Goal: Information Seeking & Learning: Compare options

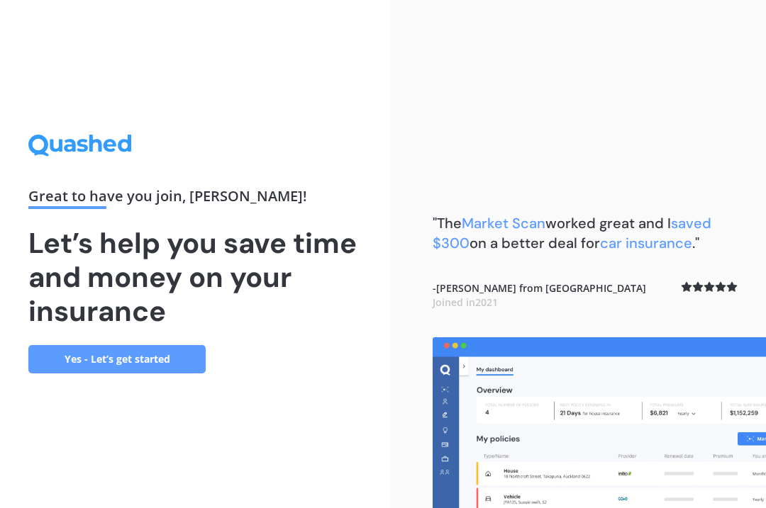
click at [140, 374] on link "Yes - Let’s get started" at bounding box center [116, 359] width 177 height 28
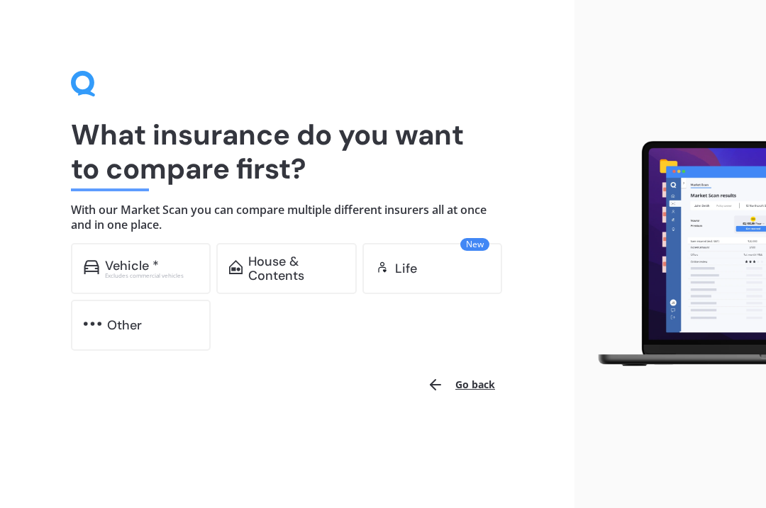
click at [152, 273] on div "Excludes commercial vehicles" at bounding box center [152, 276] width 94 height 6
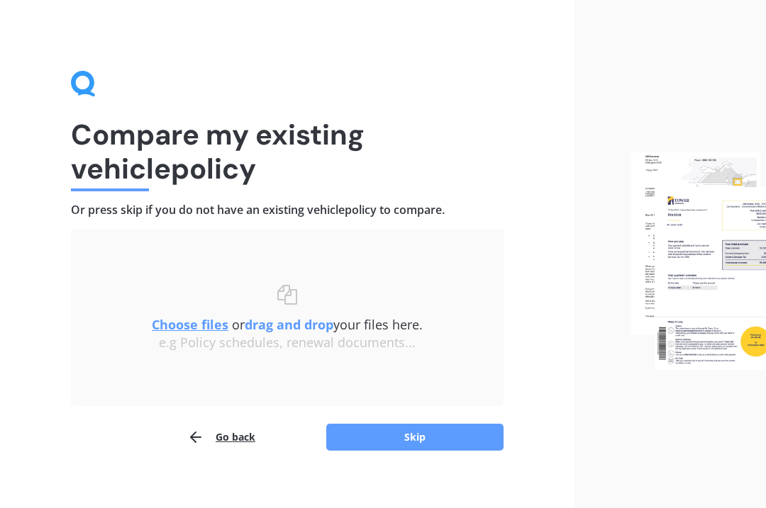
click at [435, 439] on button "Skip" at bounding box center [414, 437] width 177 height 27
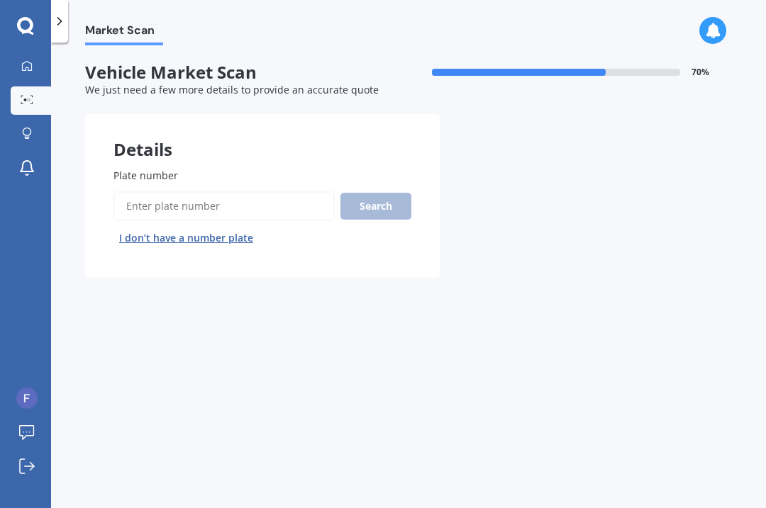
click at [194, 201] on input "Plate number" at bounding box center [223, 206] width 221 height 30
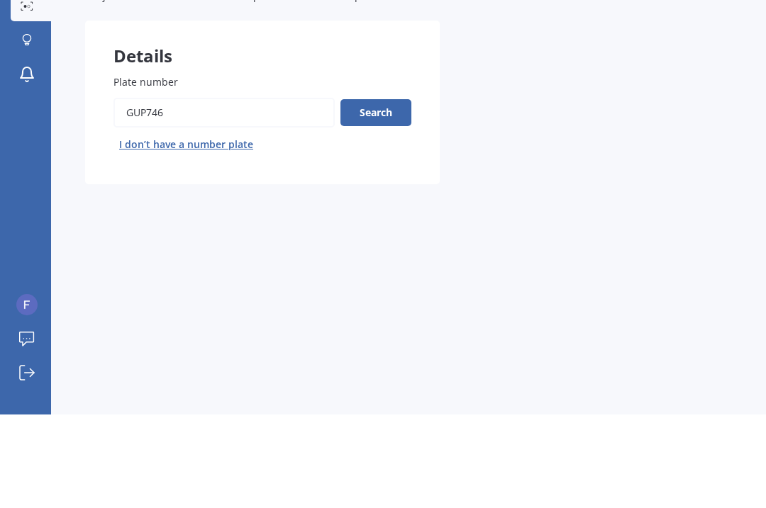
type input "Gup746"
click at [375, 193] on button "Search" at bounding box center [375, 206] width 71 height 27
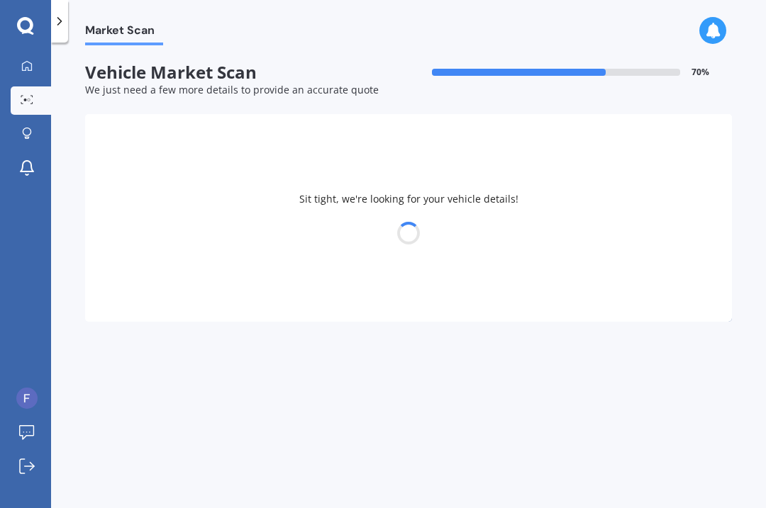
select select "TOYOTA"
select select "FUNCARGO"
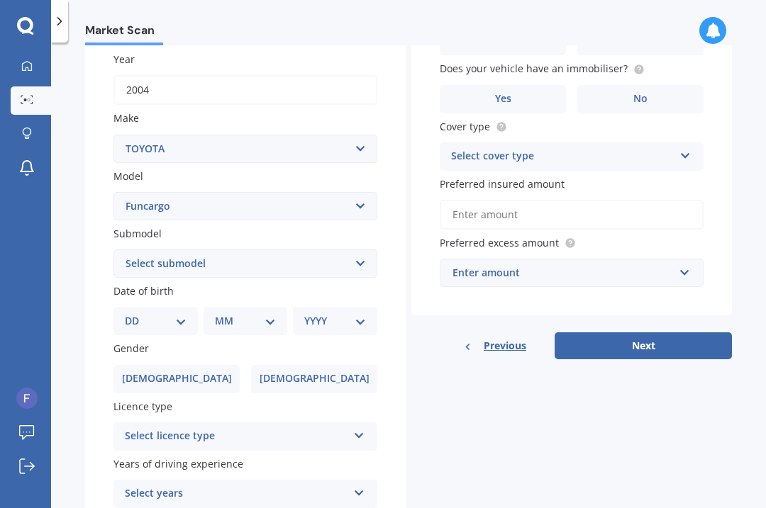
scroll to position [204, 0]
click at [368, 250] on select "Select submodel (All)" at bounding box center [245, 264] width 264 height 28
click at [174, 313] on select "DD 01 02 03 04 05 06 07 08 09 10 11 12 13 14 15 16 17 18 19 20 21 22 23 24 25 2…" at bounding box center [156, 321] width 62 height 16
select select "01"
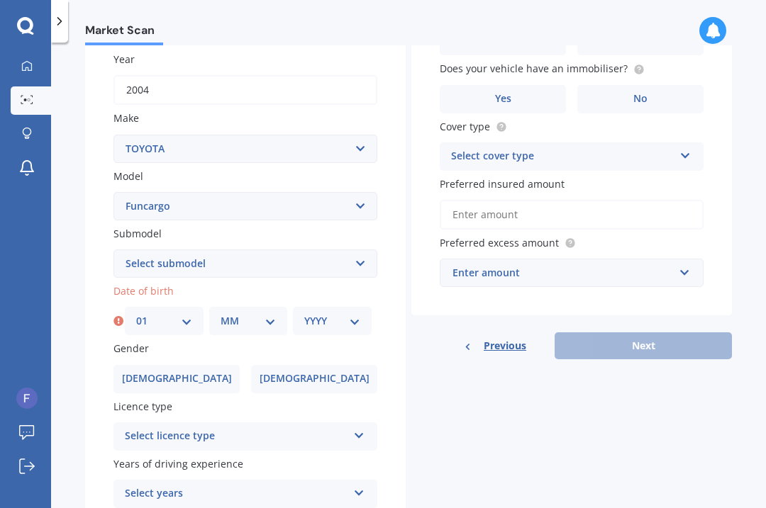
click at [260, 313] on select "MM 01 02 03 04 05 06 07 08 09 10 11 12" at bounding box center [249, 321] width 56 height 16
select select "03"
click at [331, 313] on select "YYYY 2025 2024 2023 2022 2021 2020 2019 2018 2017 2016 2015 2014 2013 2012 2011…" at bounding box center [332, 321] width 56 height 16
select select "1947"
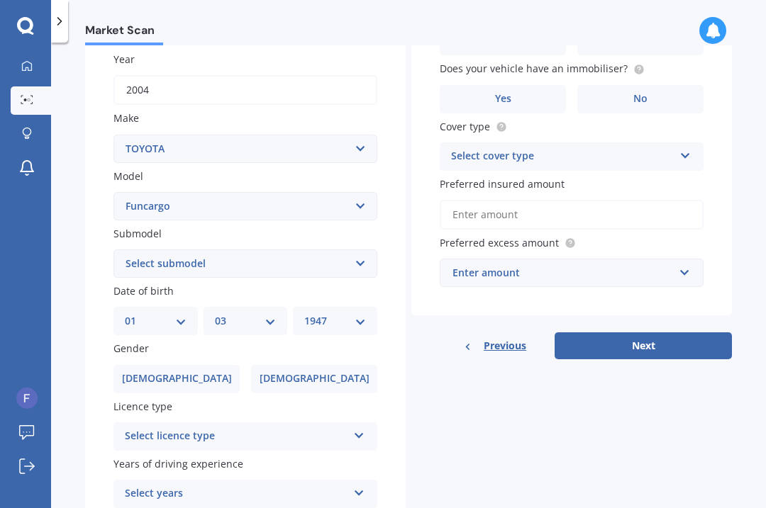
click at [186, 373] on span "[DEMOGRAPHIC_DATA]" at bounding box center [177, 379] width 110 height 12
click at [0, 0] on input "[DEMOGRAPHIC_DATA]" at bounding box center [0, 0] width 0 height 0
click at [362, 428] on icon at bounding box center [359, 433] width 12 height 10
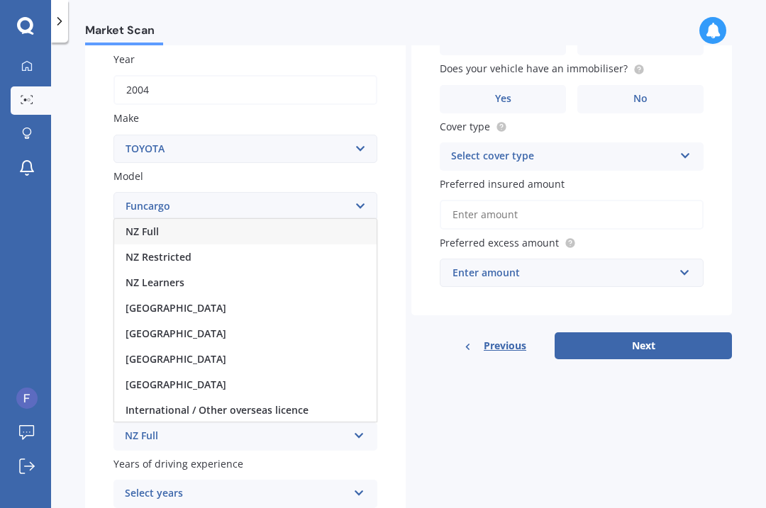
click at [289, 219] on div "NZ Full" at bounding box center [245, 232] width 262 height 26
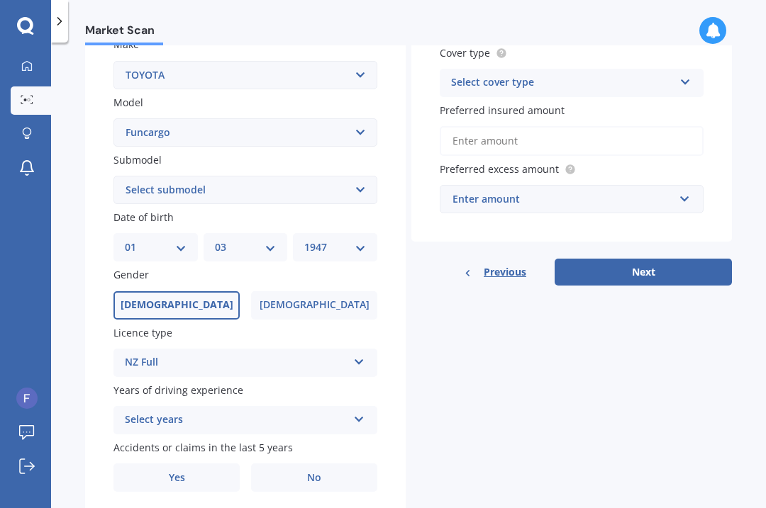
scroll to position [276, 0]
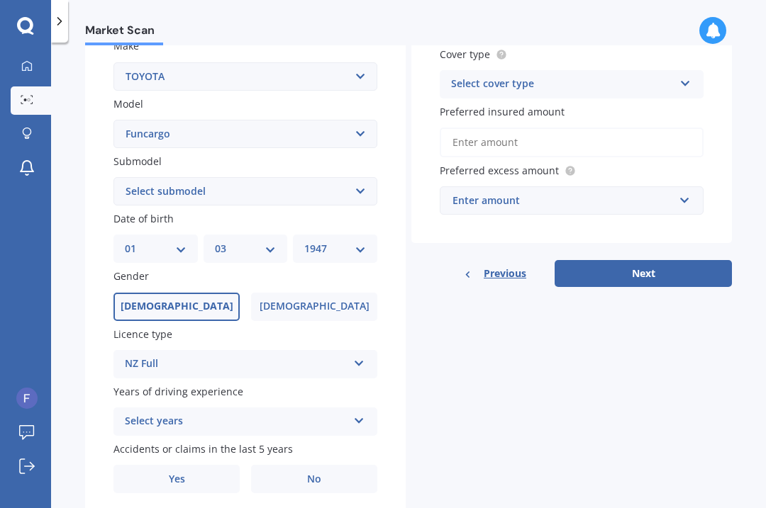
click at [362, 413] on icon at bounding box center [359, 418] width 12 height 10
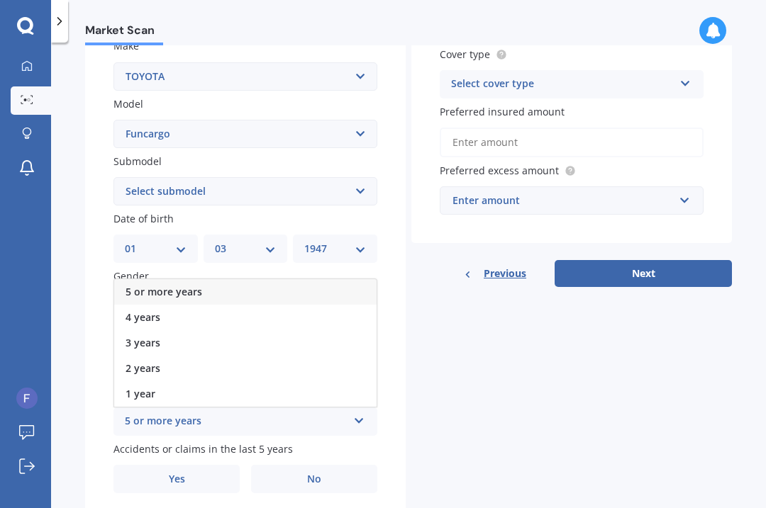
click at [268, 279] on div "5 or more years" at bounding box center [245, 292] width 262 height 26
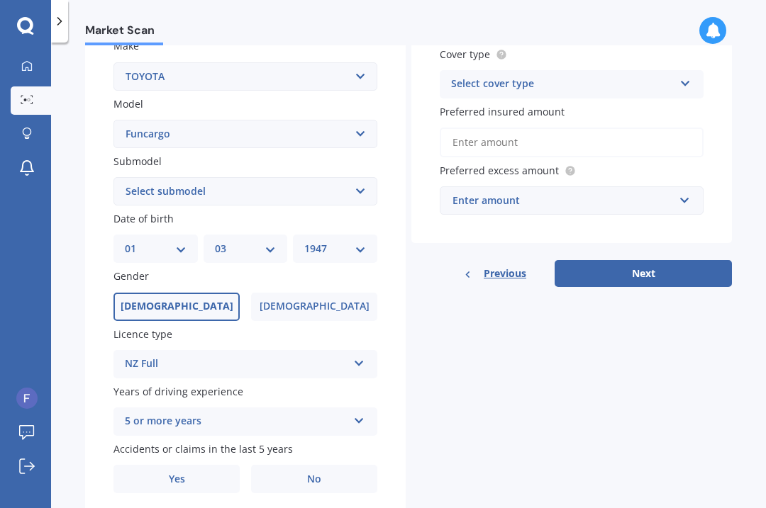
click at [318, 474] on span "No" at bounding box center [314, 480] width 14 height 12
click at [0, 0] on input "No" at bounding box center [0, 0] width 0 height 0
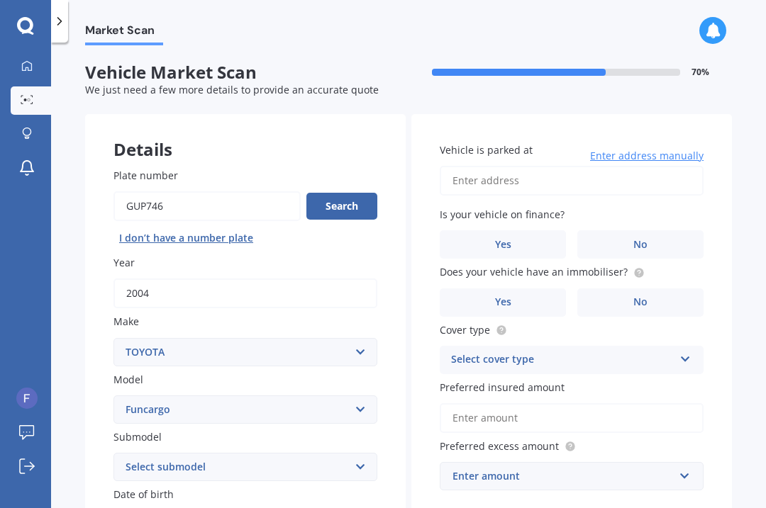
scroll to position [0, 0]
click at [553, 166] on input "Vehicle is parked at" at bounding box center [572, 181] width 264 height 30
type input "[STREET_ADDRESS]"
click at [674, 230] on label "No" at bounding box center [640, 244] width 126 height 28
click at [0, 0] on input "No" at bounding box center [0, 0] width 0 height 0
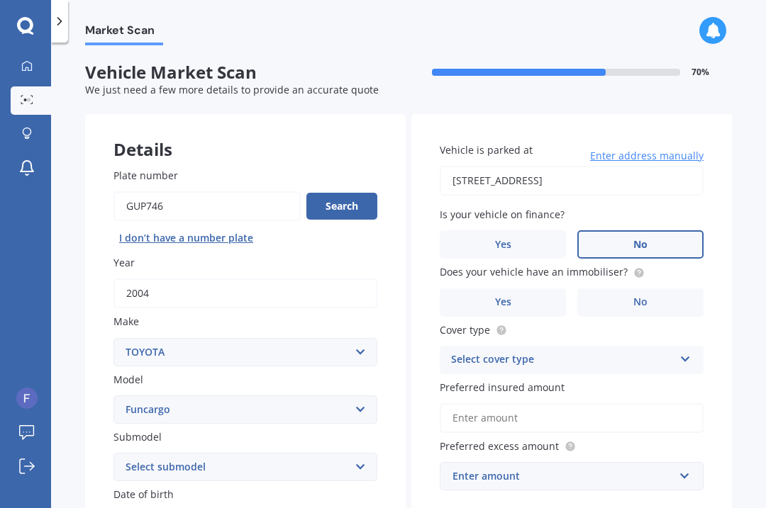
click at [660, 289] on label "No" at bounding box center [640, 303] width 126 height 28
click at [0, 0] on input "No" at bounding box center [0, 0] width 0 height 0
click at [687, 352] on icon at bounding box center [685, 357] width 12 height 10
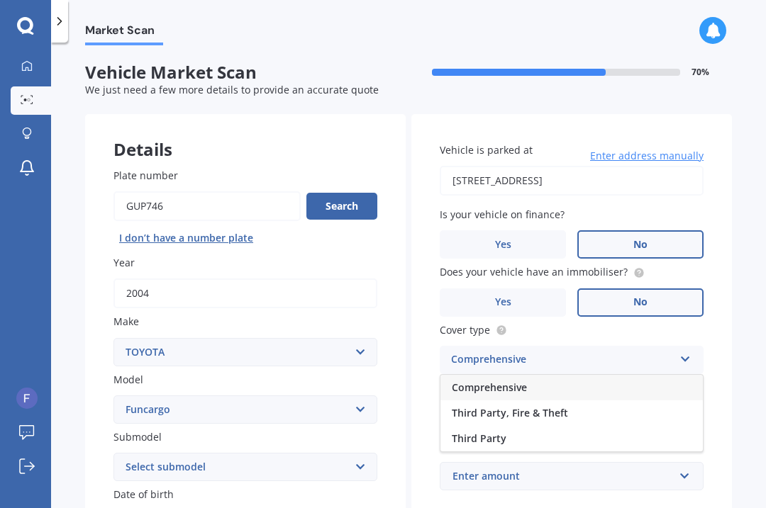
click at [613, 375] on div "Comprehensive" at bounding box center [571, 388] width 262 height 26
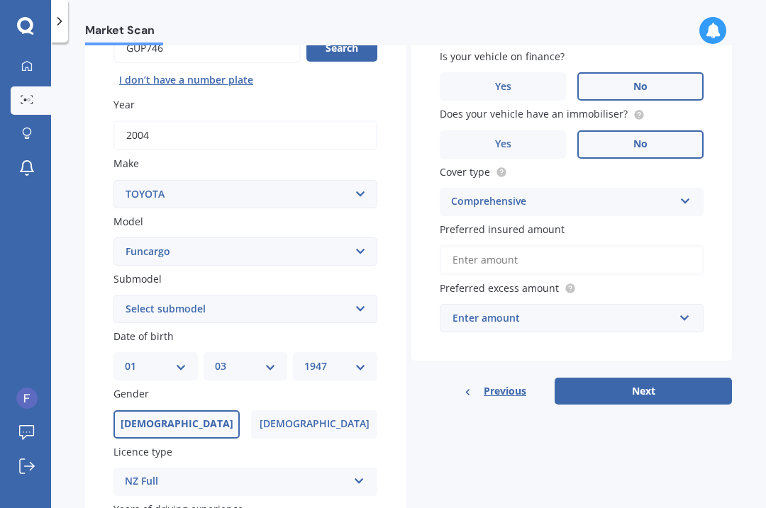
scroll to position [161, 0]
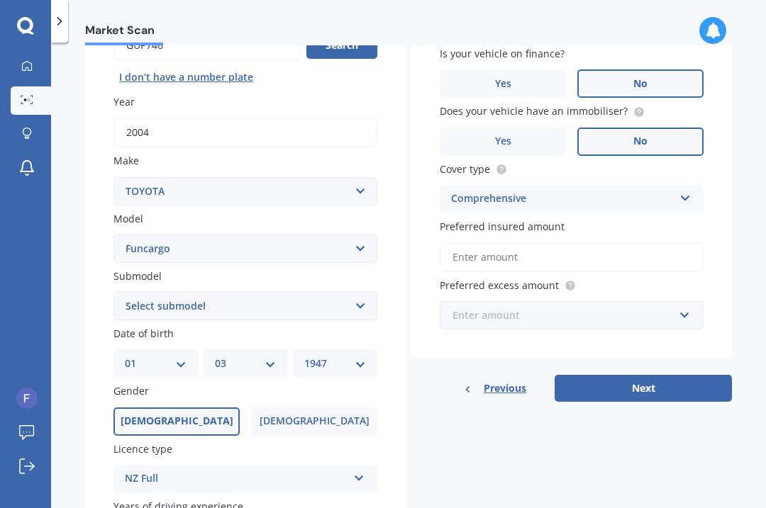
click at [690, 302] on input "text" at bounding box center [566, 315] width 251 height 27
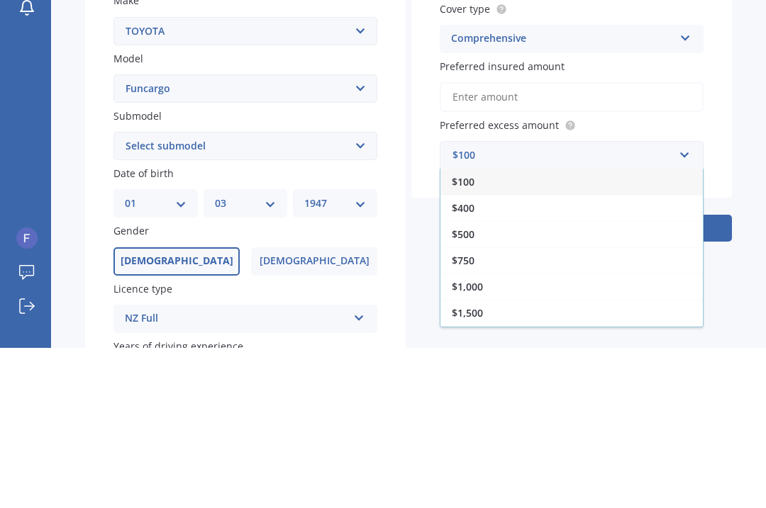
click at [501, 382] on div "$500" at bounding box center [571, 395] width 262 height 26
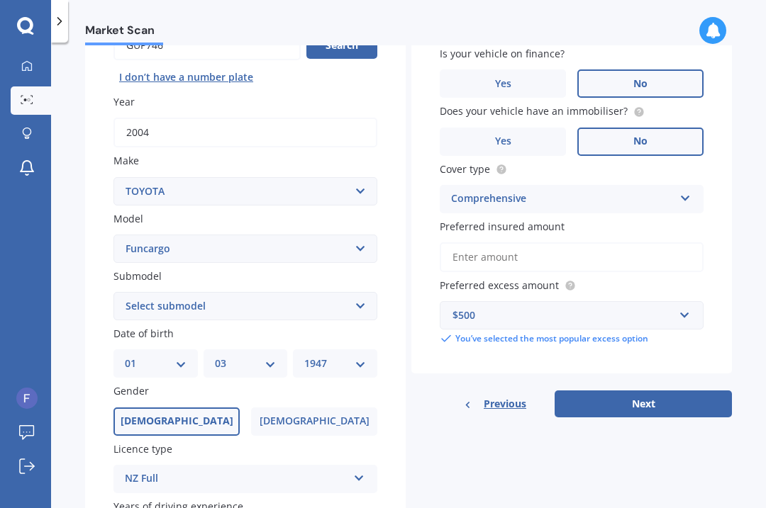
click at [649, 391] on button "Next" at bounding box center [643, 404] width 177 height 27
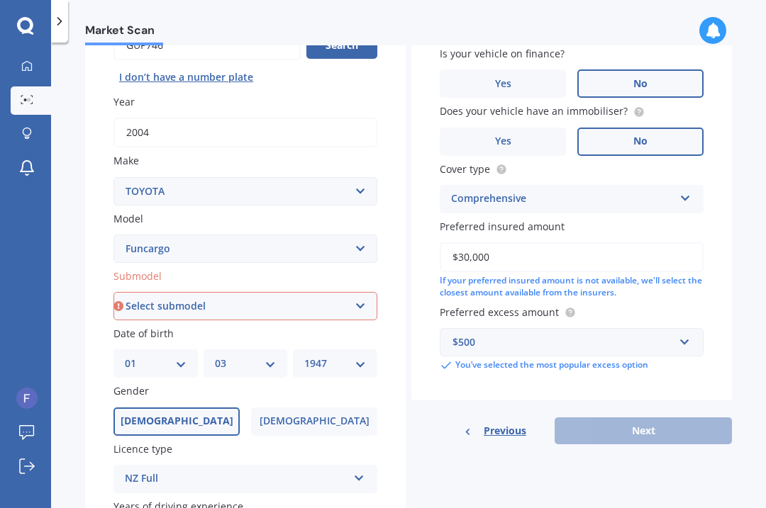
click at [532, 243] on input "$30,000" at bounding box center [572, 258] width 264 height 30
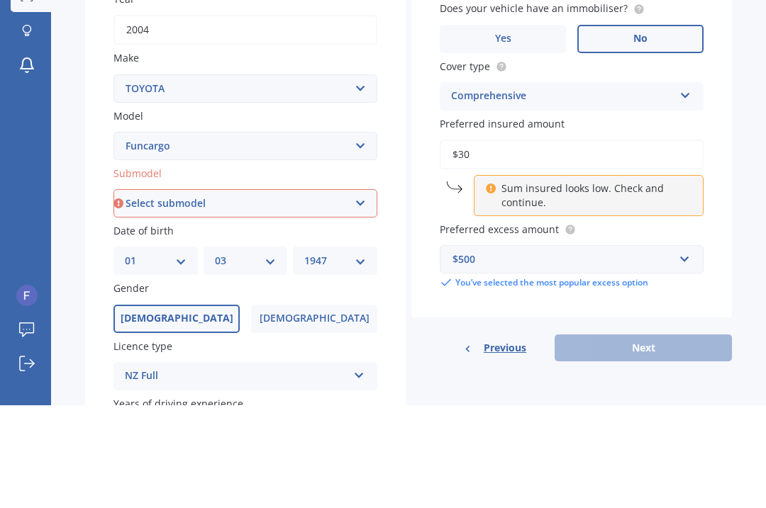
type input "$3"
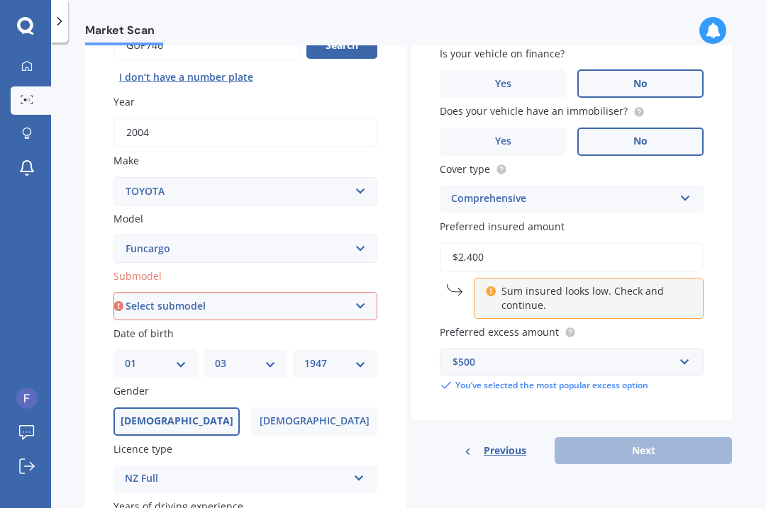
click at [662, 438] on div "Previous Next" at bounding box center [571, 451] width 321 height 27
click at [648, 438] on div "Previous Next" at bounding box center [571, 451] width 321 height 27
click at [653, 438] on div "Previous Next" at bounding box center [571, 451] width 321 height 27
click at [640, 284] on p "Sum insured looks low. Check and continue." at bounding box center [593, 298] width 184 height 28
click at [628, 243] on input "$2,400" at bounding box center [572, 258] width 264 height 30
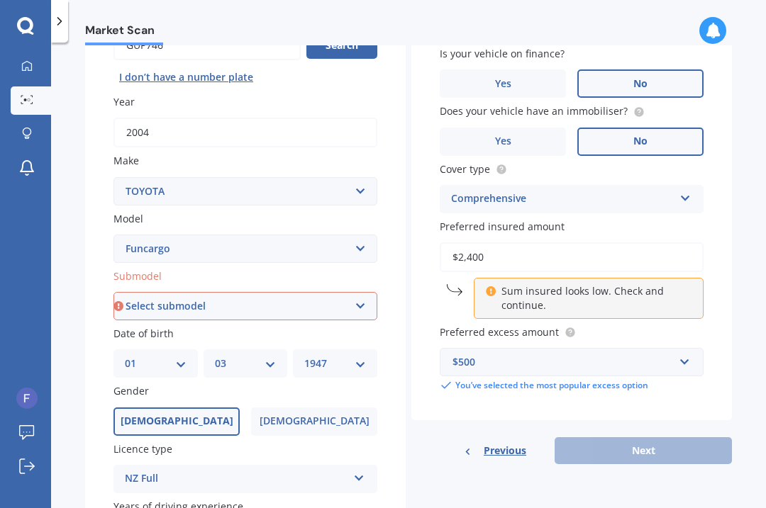
click at [654, 438] on div "Previous Next" at bounding box center [571, 451] width 321 height 27
click at [494, 284] on icon at bounding box center [491, 289] width 10 height 10
click at [541, 243] on input "$2,400" at bounding box center [572, 258] width 264 height 30
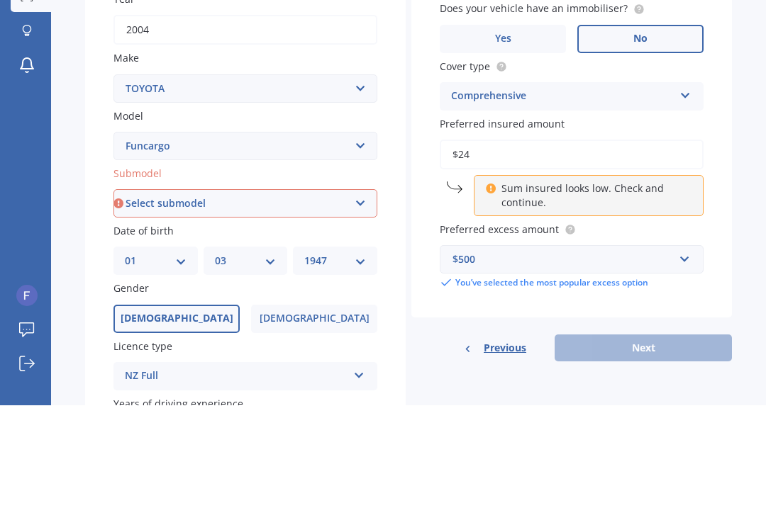
type input "$2"
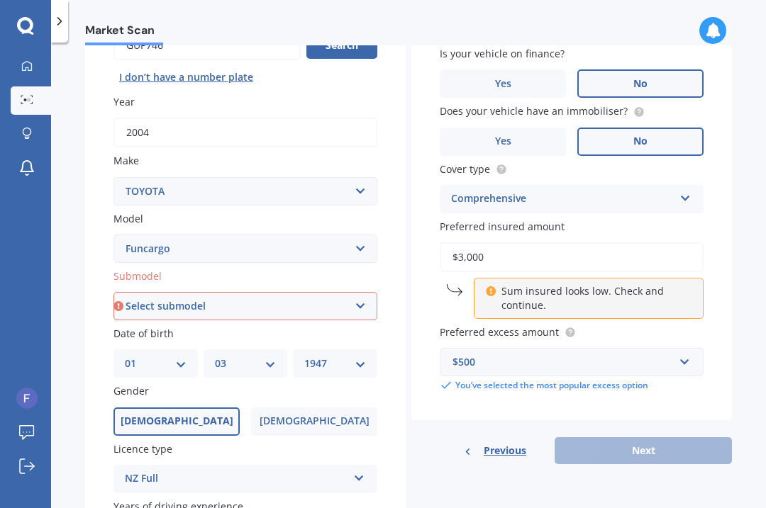
click at [647, 438] on div "Previous Next" at bounding box center [571, 451] width 321 height 27
click at [529, 243] on input "$3,000" at bounding box center [572, 258] width 264 height 30
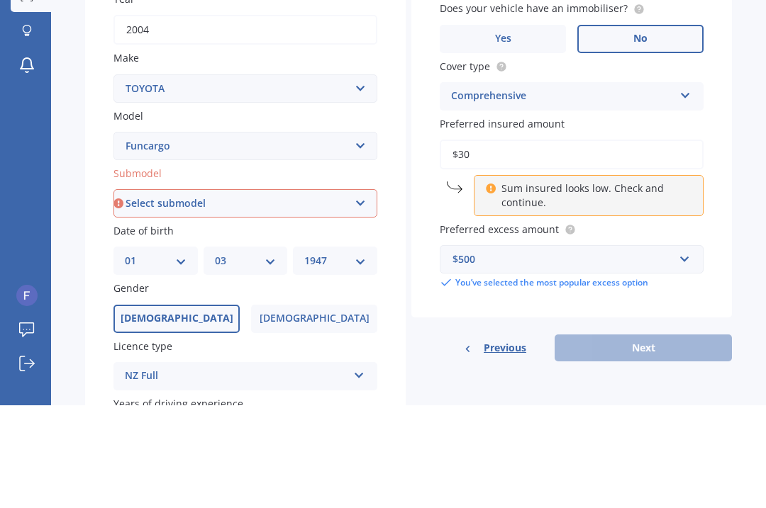
type input "$3"
type input "$5,000"
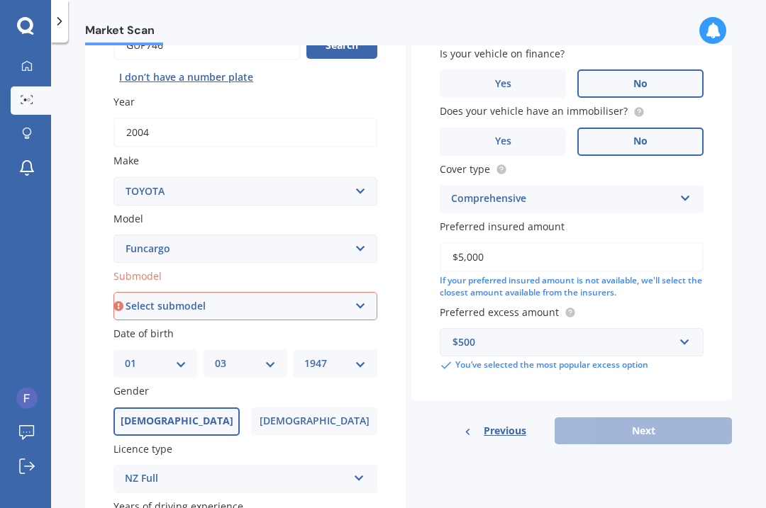
click at [661, 418] on div "Previous Next" at bounding box center [571, 431] width 321 height 27
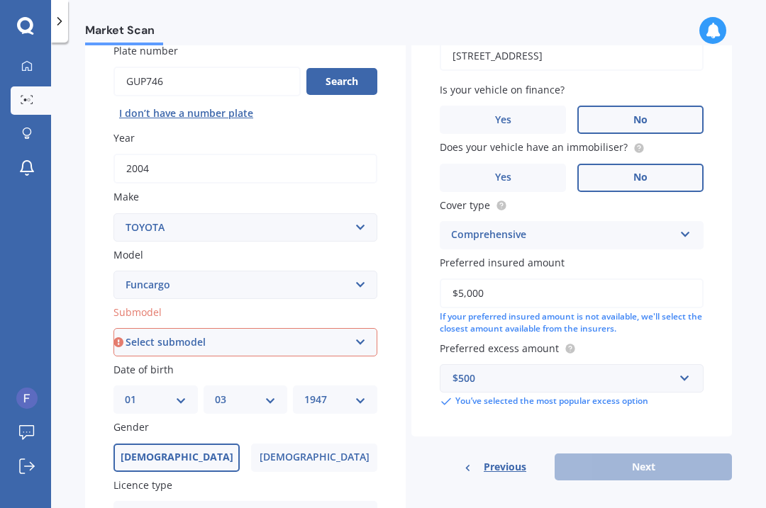
scroll to position [121, 0]
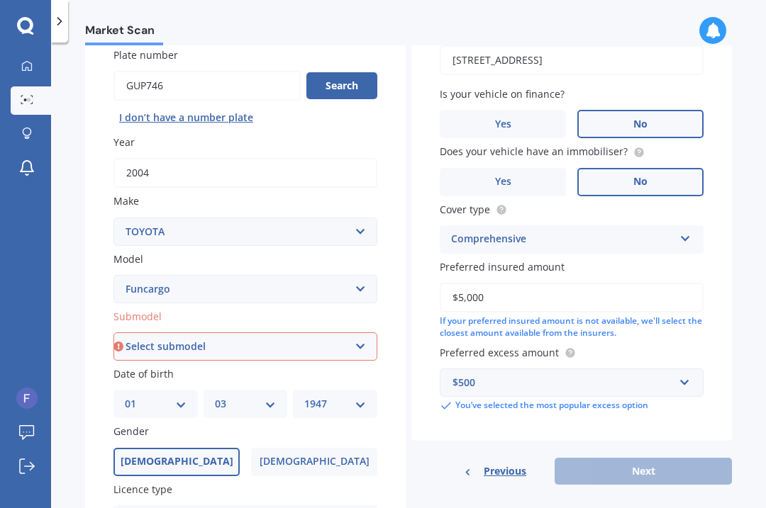
click at [365, 333] on select "Select submodel (All)" at bounding box center [245, 347] width 264 height 28
select select "(ALL)"
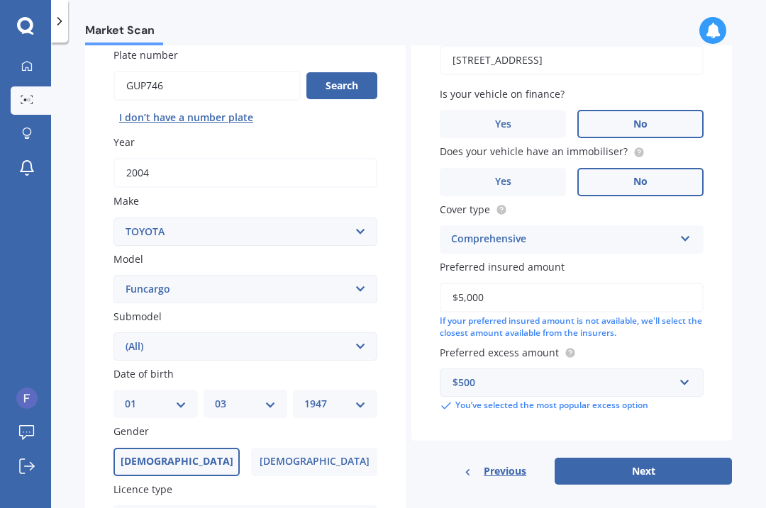
click at [664, 458] on button "Next" at bounding box center [643, 471] width 177 height 27
select select "01"
select select "03"
select select "1947"
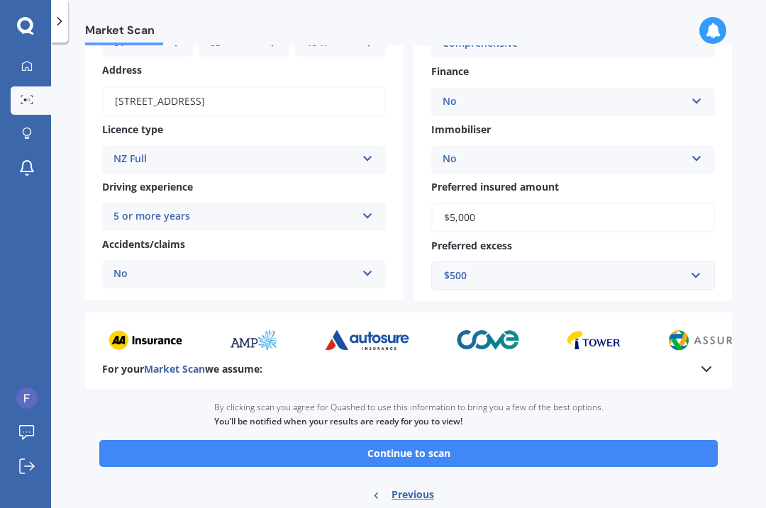
scroll to position [176, 0]
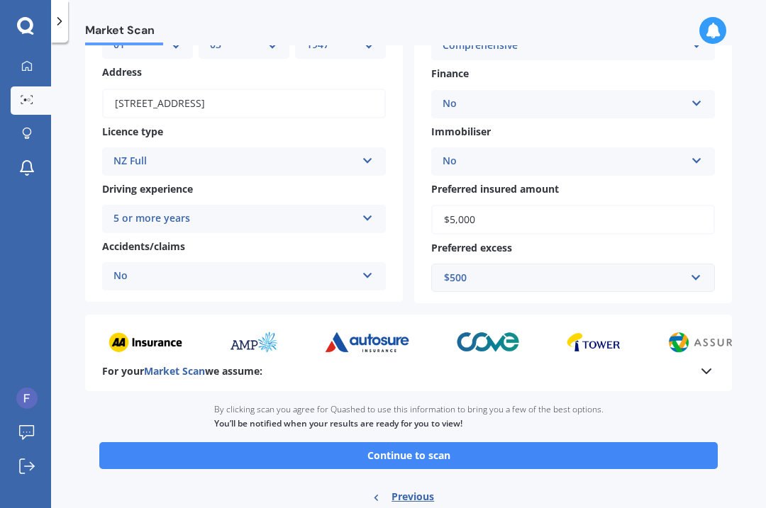
click at [525, 447] on button "Continue to scan" at bounding box center [408, 456] width 618 height 27
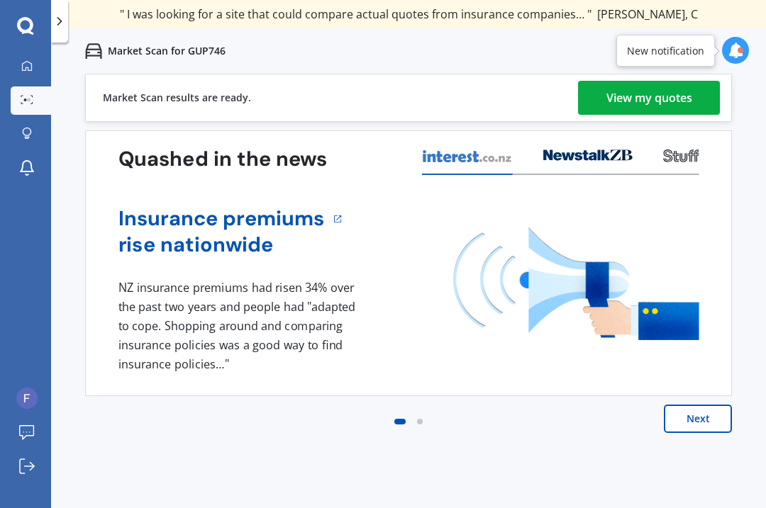
click at [662, 102] on div "View my quotes" at bounding box center [649, 98] width 86 height 34
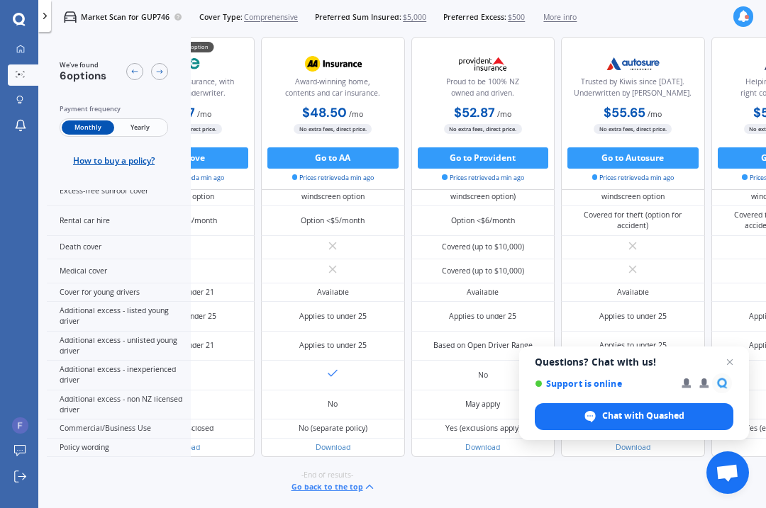
scroll to position [931, 108]
click at [338, 501] on div "-End of results- Go back to the top" at bounding box center [325, 481] width 719 height 49
click at [345, 494] on button "Go back to the top" at bounding box center [332, 487] width 84 height 13
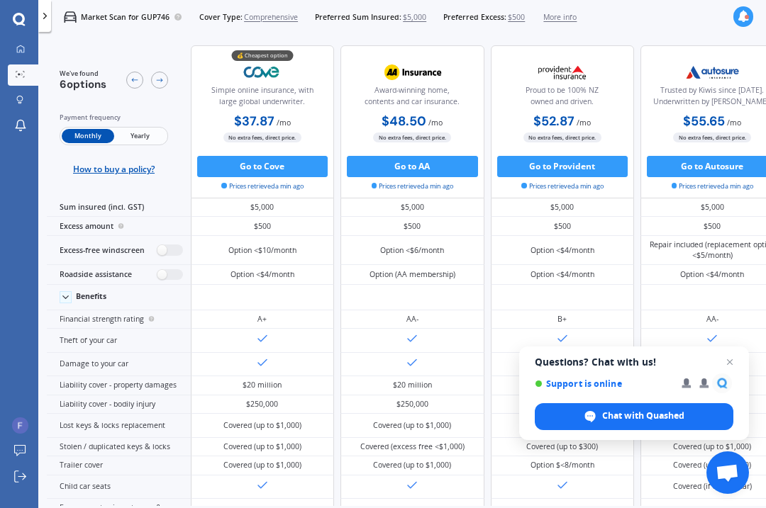
scroll to position [0, 0]
